Goal: Task Accomplishment & Management: Manage account settings

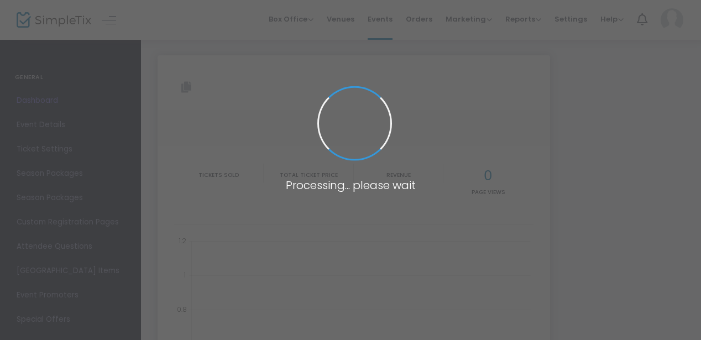
type input "[URL][DOMAIN_NAME]"
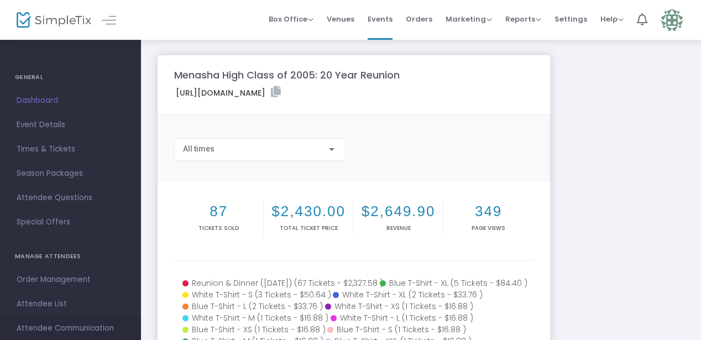
scroll to position [17, 0]
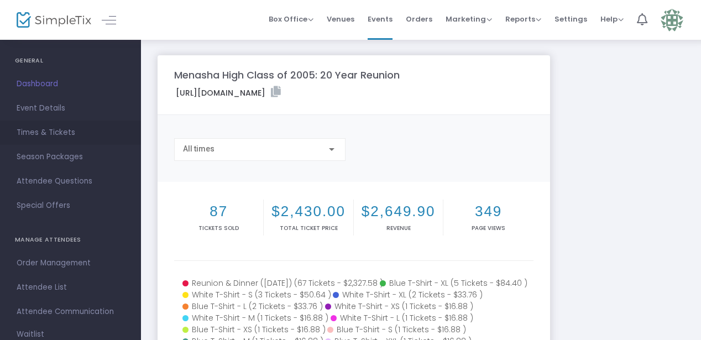
click at [50, 134] on span "Times & Tickets" at bounding box center [71, 133] width 108 height 14
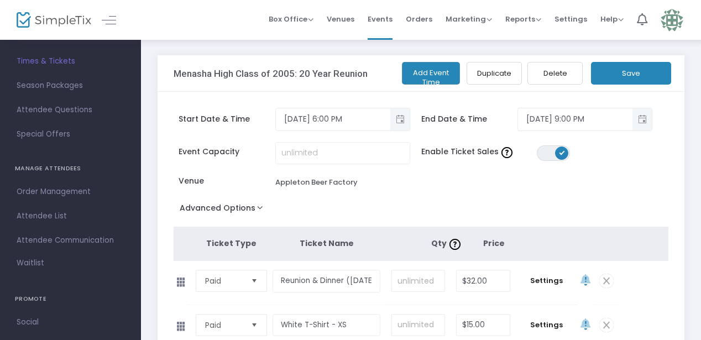
scroll to position [91, 0]
click at [44, 210] on span "Attendee List" at bounding box center [71, 213] width 108 height 14
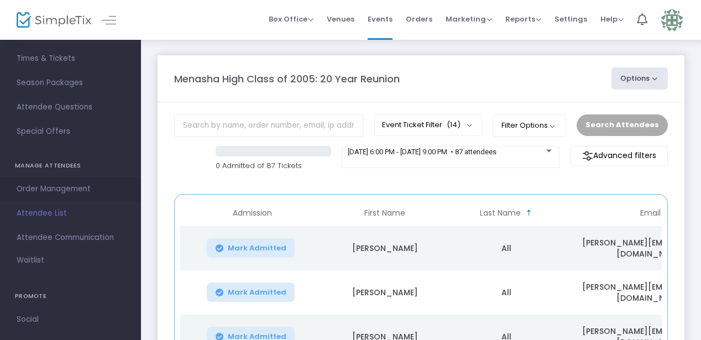
click at [53, 190] on span "Order Management" at bounding box center [71, 189] width 108 height 14
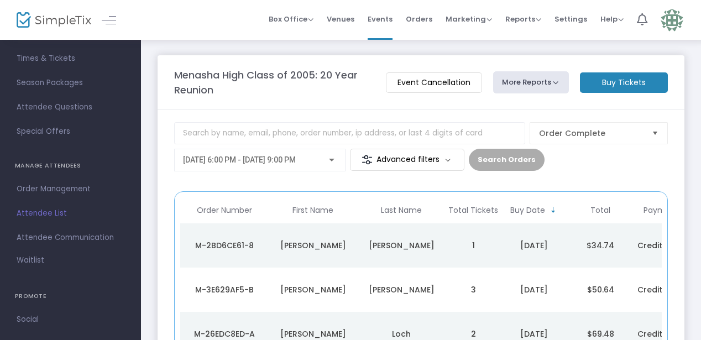
click at [411, 157] on m-button "Advanced filters" at bounding box center [407, 160] width 114 height 22
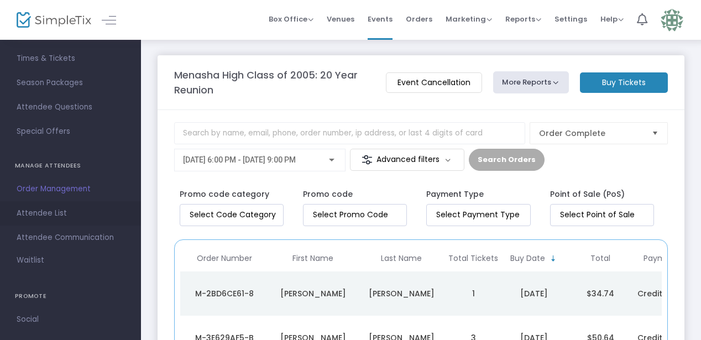
click at [48, 215] on span "Attendee List" at bounding box center [71, 213] width 108 height 14
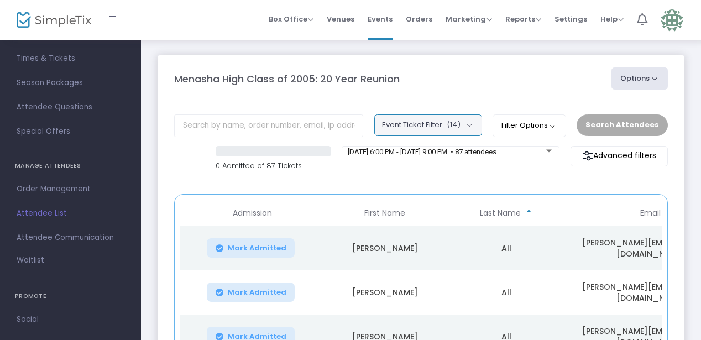
click at [413, 126] on button "Event Ticket Filter (14)" at bounding box center [428, 124] width 108 height 21
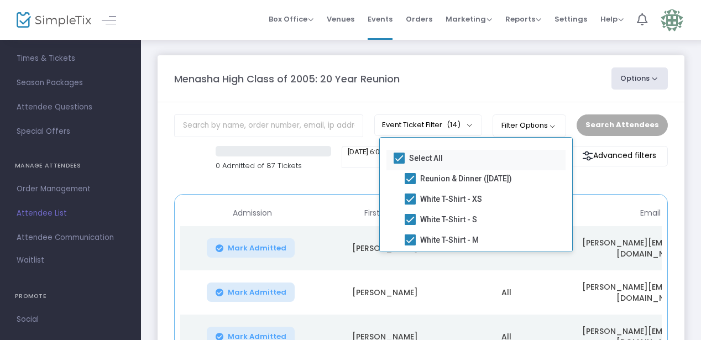
click at [402, 150] on mat-checkbox "Select All" at bounding box center [476, 160] width 179 height 20
click at [399, 160] on span at bounding box center [399, 158] width 11 height 11
click at [399, 164] on input "Select All" at bounding box center [399, 164] width 1 height 1
checkbox input "false"
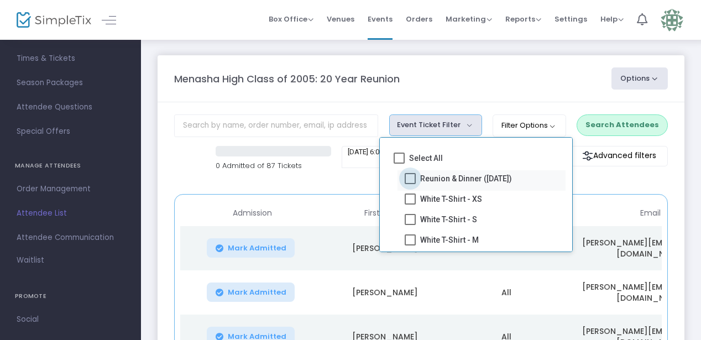
click at [417, 179] on label "Reunion & Dinner ([DATE])" at bounding box center [458, 178] width 107 height 13
click at [410, 184] on input "Reunion & Dinner ([DATE])" at bounding box center [410, 184] width 1 height 1
checkbox input "true"
click at [566, 89] on div "Menasha High Class of 2005: 20 Year Reunion Options Export List Print Name Tags…" at bounding box center [421, 78] width 504 height 22
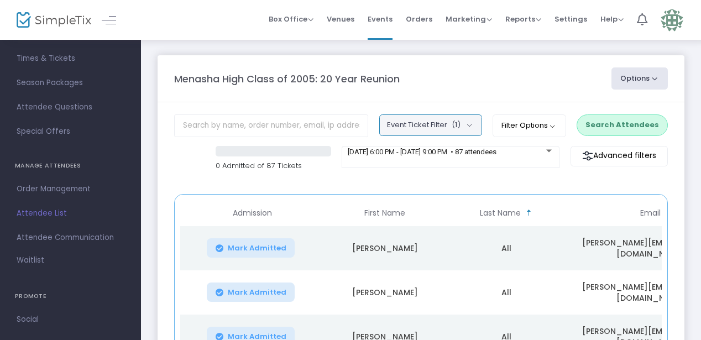
click at [434, 128] on button "Event Ticket Filter (1)" at bounding box center [430, 124] width 103 height 21
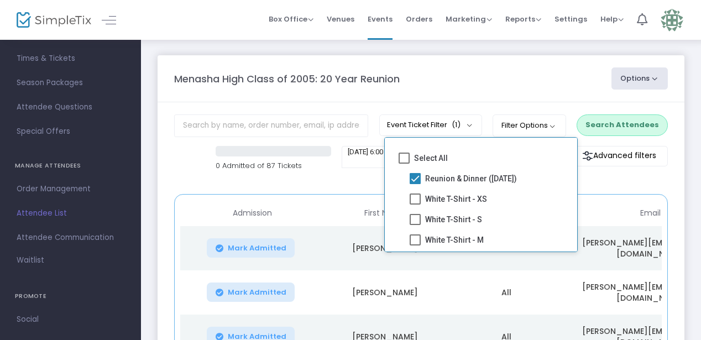
click at [413, 75] on div "Menasha High Class of 2005: 20 Year Reunion" at bounding box center [387, 78] width 437 height 15
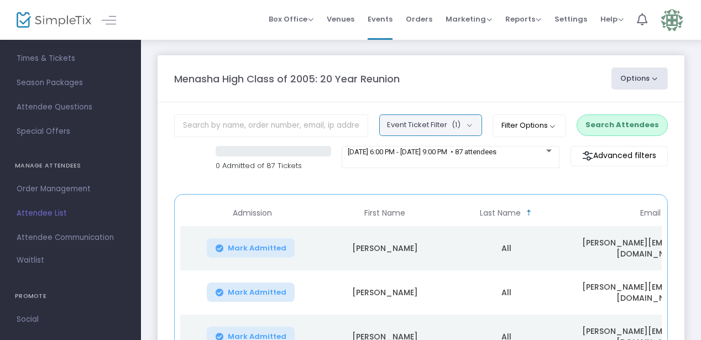
click at [461, 124] on span "(1)" at bounding box center [456, 125] width 9 height 9
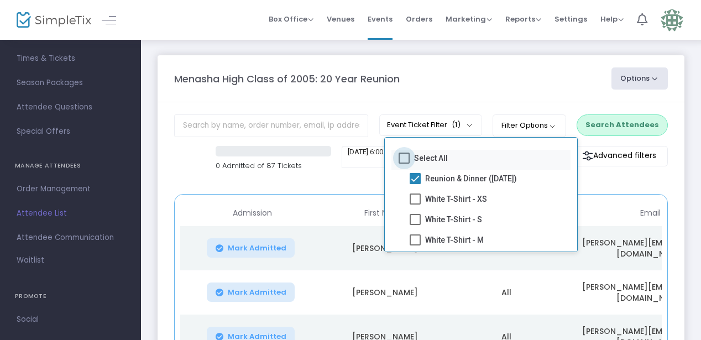
click at [402, 158] on span at bounding box center [404, 158] width 11 height 11
click at [404, 164] on input "Select All" at bounding box center [404, 164] width 1 height 1
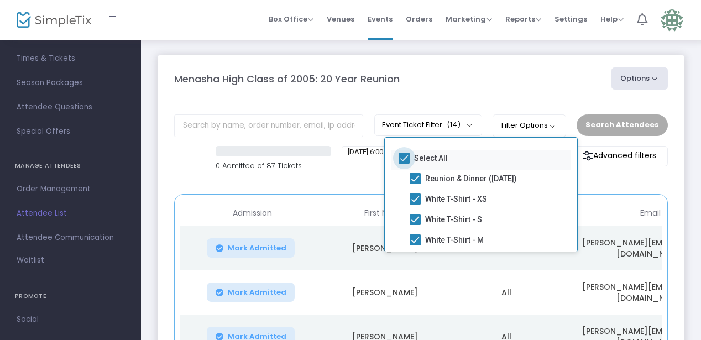
click at [406, 158] on span at bounding box center [404, 158] width 11 height 11
click at [404, 164] on input "Select All" at bounding box center [404, 164] width 1 height 1
checkbox input "false"
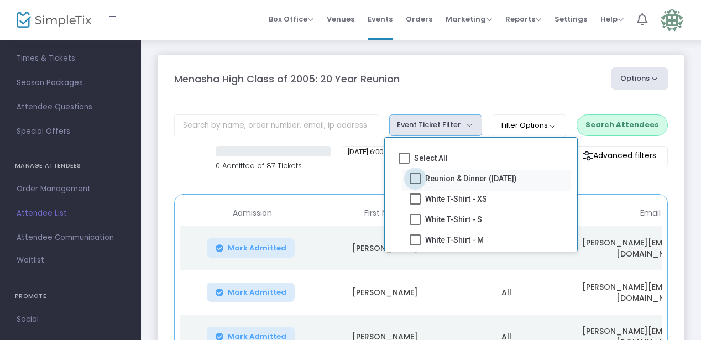
click at [418, 180] on span at bounding box center [415, 178] width 11 height 11
click at [415, 184] on input "Reunion & Dinner ([DATE])" at bounding box center [415, 184] width 1 height 1
checkbox input "true"
click at [441, 79] on div "Menasha High Class of 2005: 20 Year Reunion" at bounding box center [387, 78] width 437 height 15
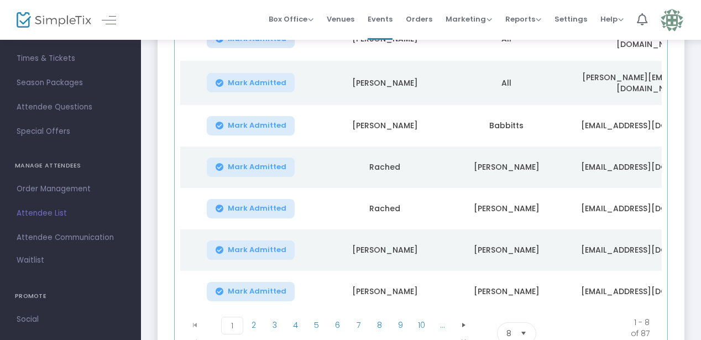
scroll to position [353, 0]
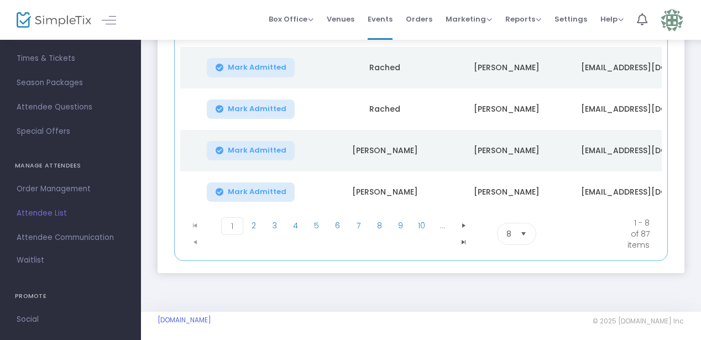
click at [520, 231] on span "Select" at bounding box center [524, 233] width 18 height 18
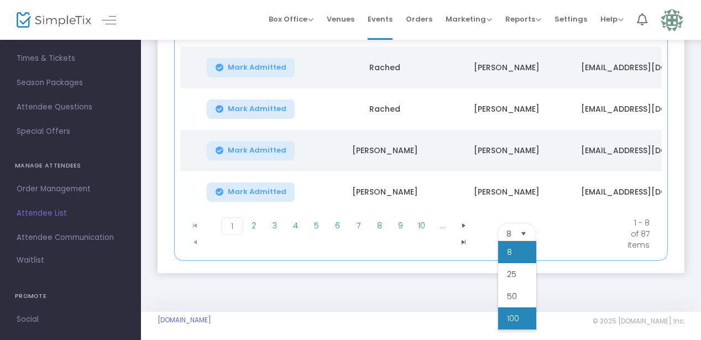
click at [520, 319] on li "100" at bounding box center [517, 318] width 38 height 22
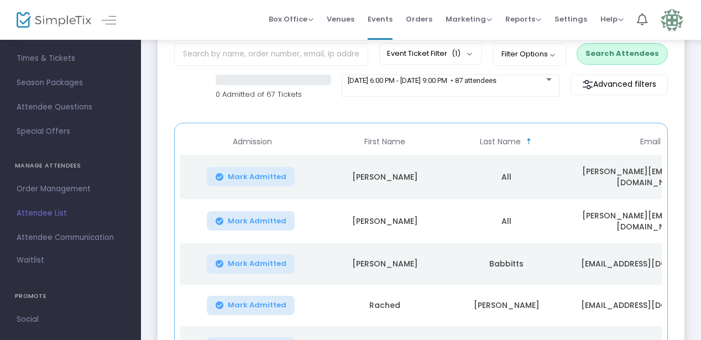
scroll to position [0, 0]
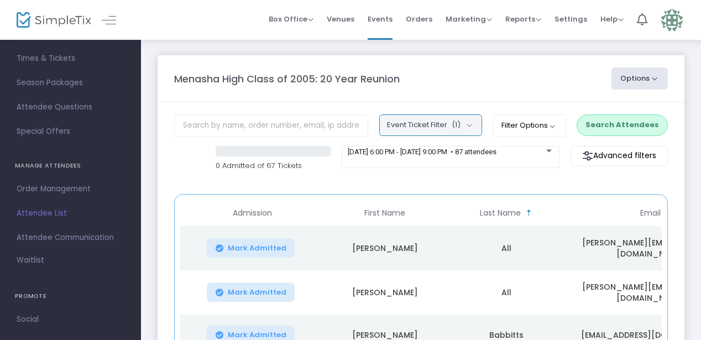
click at [405, 125] on button "Event Ticket Filter (1)" at bounding box center [430, 124] width 103 height 21
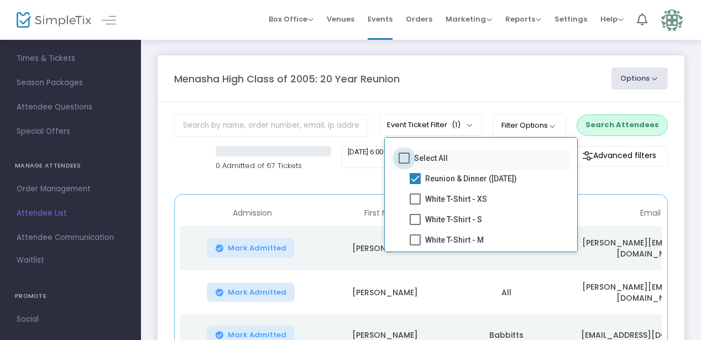
click at [403, 159] on span at bounding box center [404, 158] width 11 height 11
click at [404, 164] on input "Select All" at bounding box center [404, 164] width 1 height 1
checkbox input "true"
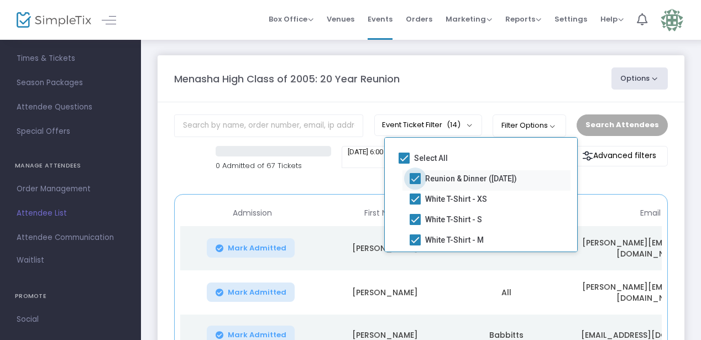
click at [416, 179] on span at bounding box center [415, 178] width 11 height 11
click at [415, 184] on input "Reunion & Dinner ([DATE])" at bounding box center [415, 184] width 1 height 1
checkbox input "false"
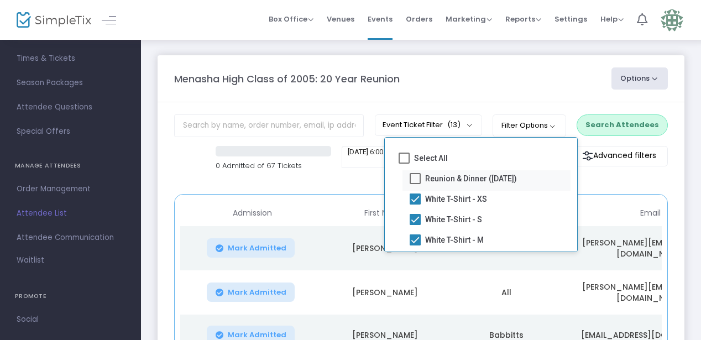
scroll to position [221, 0]
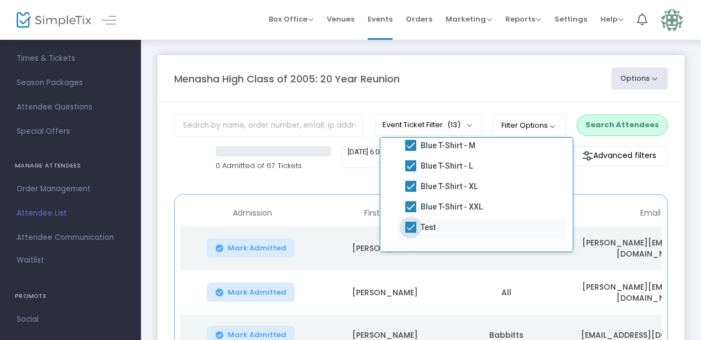
click at [410, 227] on span at bounding box center [410, 227] width 11 height 11
click at [410, 233] on input "Test" at bounding box center [410, 233] width 1 height 1
checkbox input "false"
click at [489, 67] on div "Menasha High Class of 2005: 20 Year Reunion Options Export List Print Name Tags…" at bounding box center [421, 78] width 504 height 22
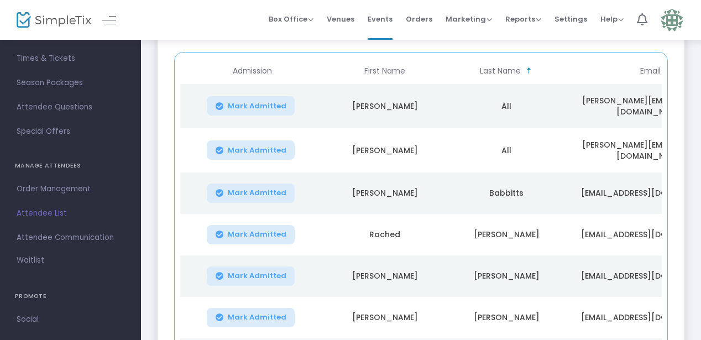
scroll to position [0, 0]
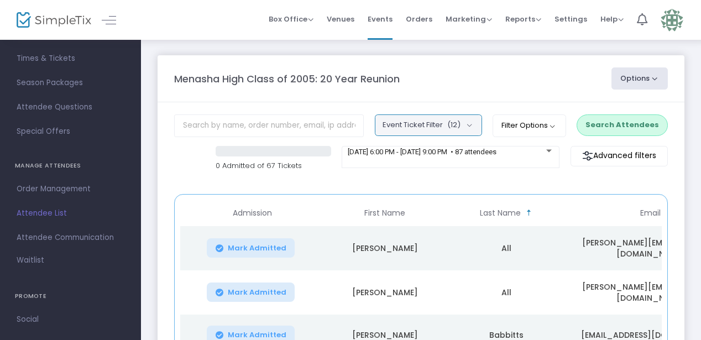
click at [406, 127] on button "Event Ticket Filter (12)" at bounding box center [428, 124] width 107 height 21
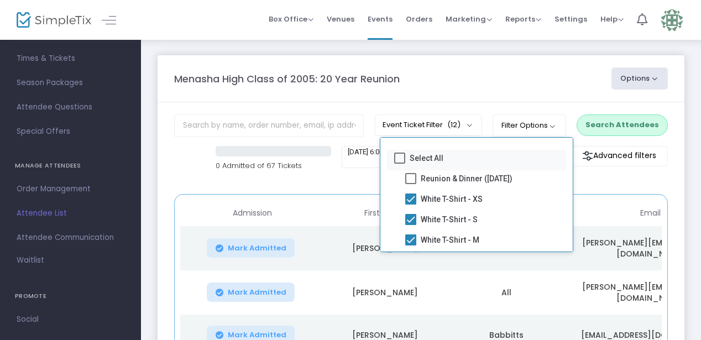
click at [403, 159] on span at bounding box center [399, 158] width 11 height 11
click at [400, 164] on input "Select All" at bounding box center [399, 164] width 1 height 1
checkbox input "true"
click at [521, 83] on div "Menasha High Class of 2005: 20 Year Reunion" at bounding box center [387, 78] width 437 height 15
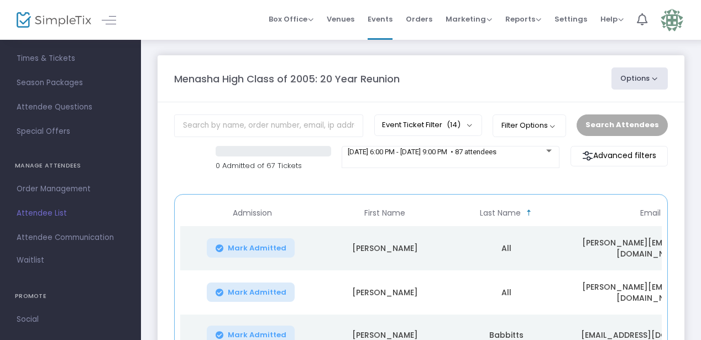
click at [653, 83] on button "Options" at bounding box center [640, 78] width 56 height 22
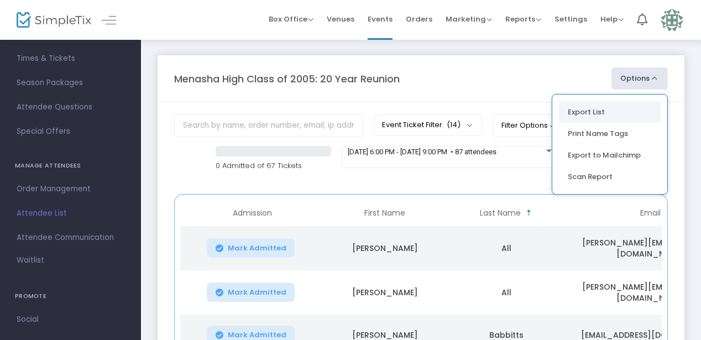
click at [612, 109] on li "Export List" at bounding box center [610, 112] width 102 height 22
radio input "false"
radio input "true"
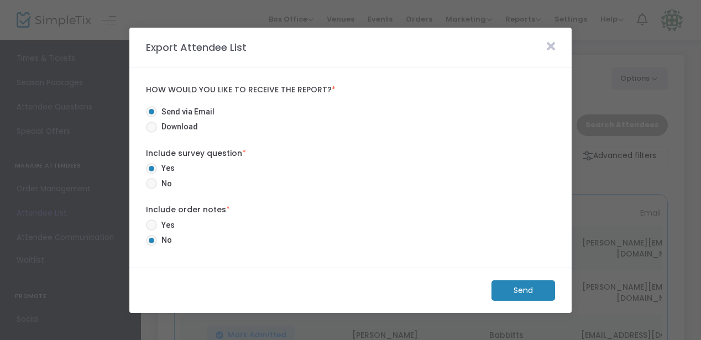
click at [510, 289] on m-button "Send" at bounding box center [524, 290] width 64 height 20
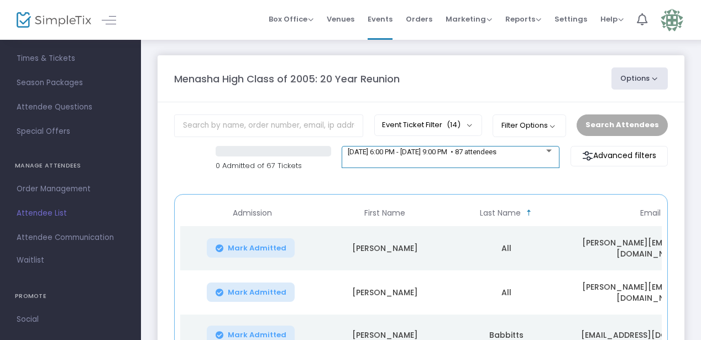
click at [465, 162] on div "[DATE] 6:00 PM - [DATE] 9:00 PM • 87 attendees" at bounding box center [451, 157] width 218 height 22
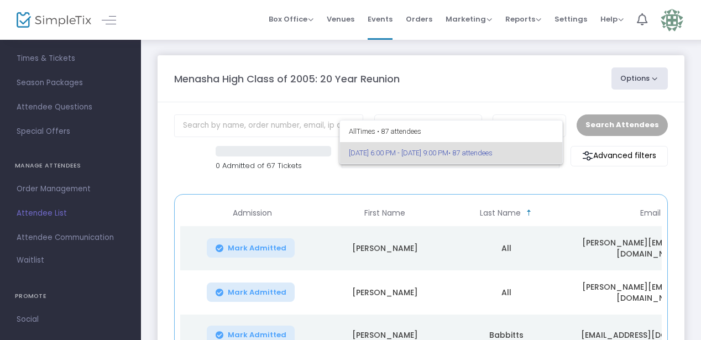
click at [455, 97] on div at bounding box center [350, 170] width 701 height 340
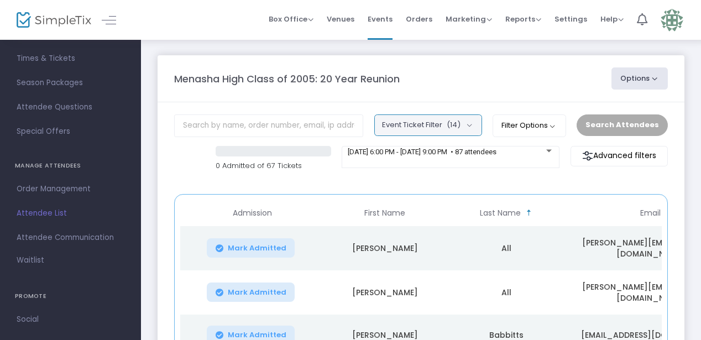
click at [418, 132] on button "Event Ticket Filter (14)" at bounding box center [428, 124] width 108 height 21
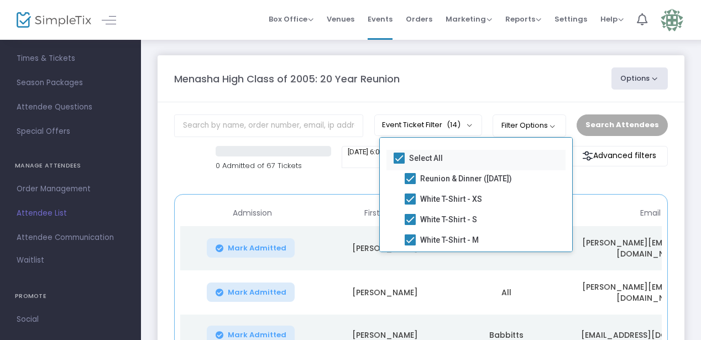
click at [412, 159] on span "Select All" at bounding box center [426, 158] width 34 height 13
click at [399, 164] on input "Select All" at bounding box center [399, 164] width 1 height 1
checkbox input "false"
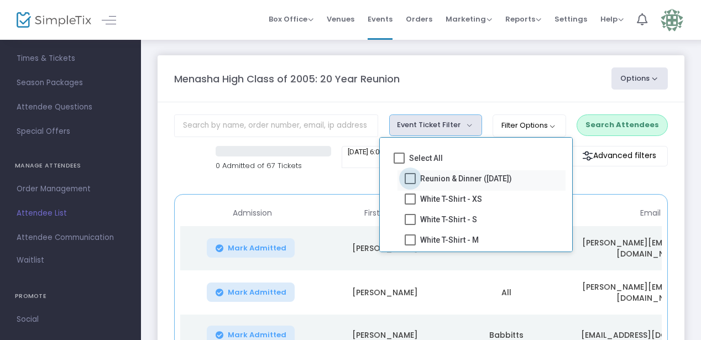
click at [408, 178] on span at bounding box center [410, 178] width 11 height 11
click at [410, 184] on input "Reunion & Dinner ([DATE])" at bounding box center [410, 184] width 1 height 1
checkbox input "true"
click at [550, 78] on div "Menasha High Class of 2005: 20 Year Reunion" at bounding box center [387, 78] width 437 height 15
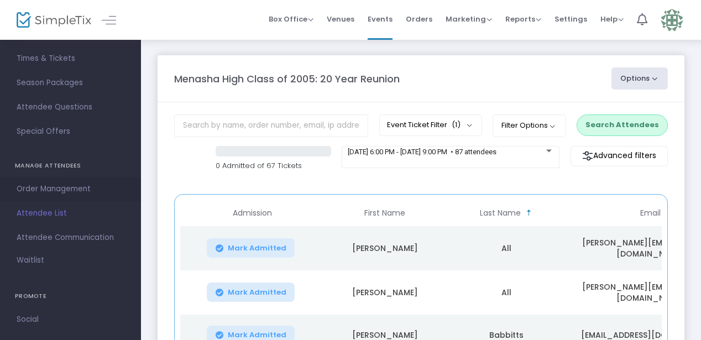
click at [39, 194] on span "Order Management" at bounding box center [71, 189] width 108 height 14
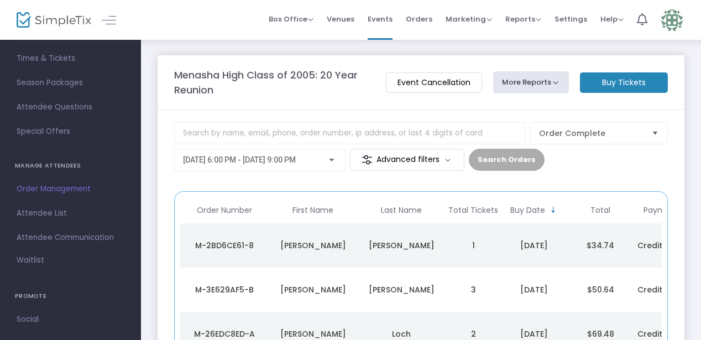
click at [398, 160] on m-button "Advanced filters" at bounding box center [407, 160] width 114 height 22
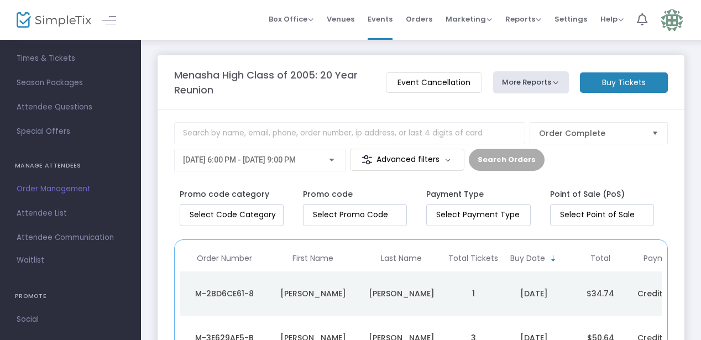
click at [398, 160] on m-button "Advanced filters" at bounding box center [407, 160] width 114 height 22
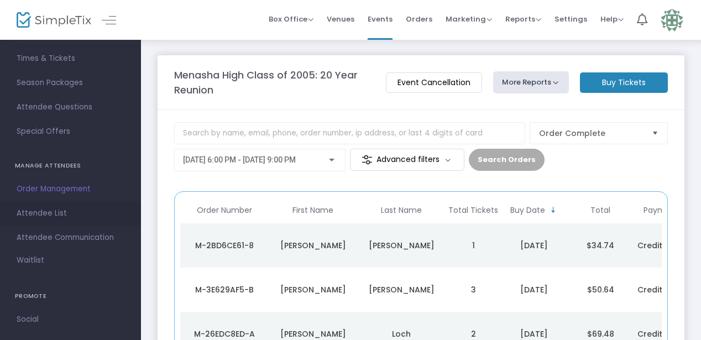
click at [50, 216] on span "Attendee List" at bounding box center [71, 213] width 108 height 14
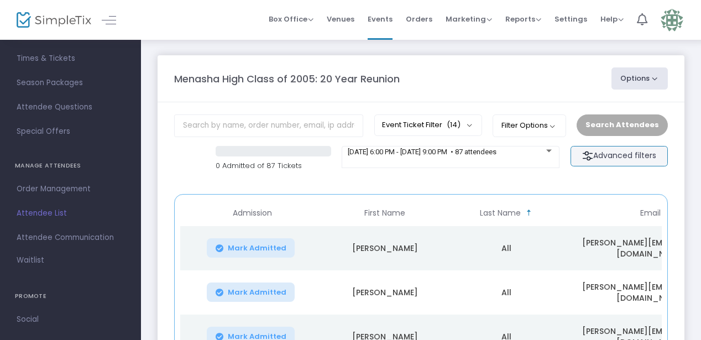
click at [596, 154] on m-button "Advanced filters" at bounding box center [619, 156] width 97 height 20
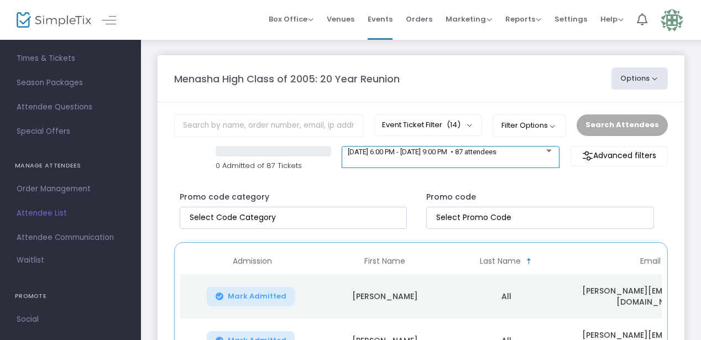
click at [497, 151] on span "[DATE] 6:00 PM - [DATE] 9:00 PM • 87 attendees" at bounding box center [422, 152] width 149 height 8
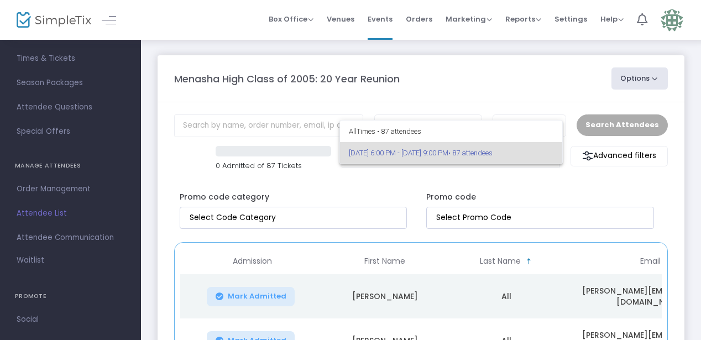
click at [463, 91] on div at bounding box center [350, 170] width 701 height 340
